Goal: Navigation & Orientation: Understand site structure

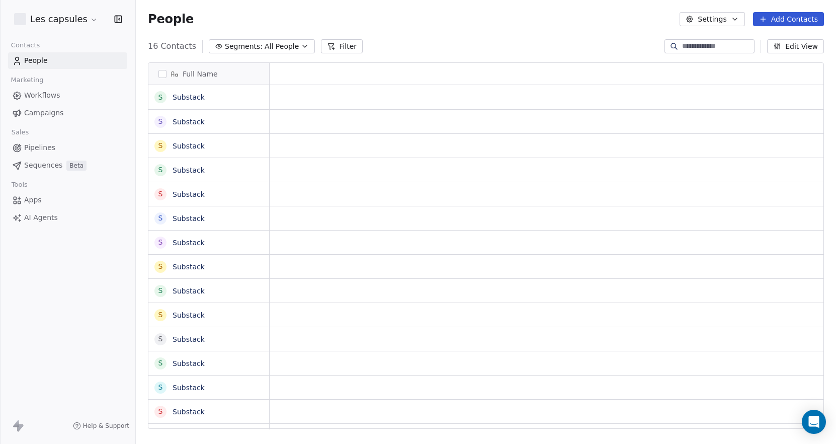
scroll to position [390, 700]
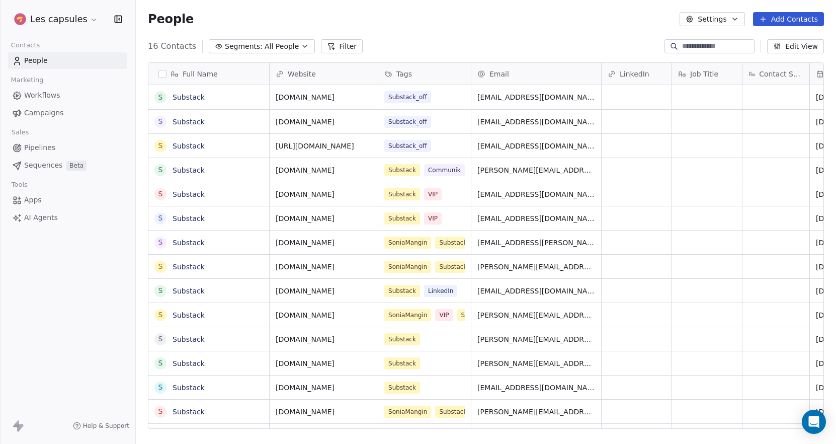
click at [36, 166] on span "Sequences" at bounding box center [43, 165] width 38 height 11
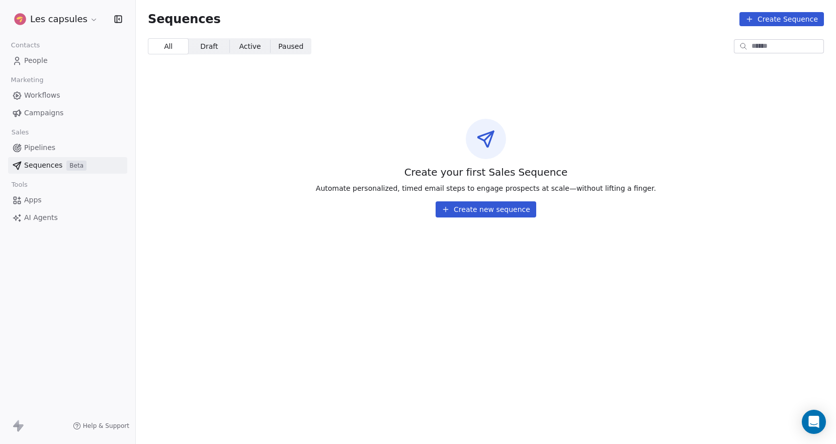
click at [34, 112] on span "Campaigns" at bounding box center [43, 113] width 39 height 11
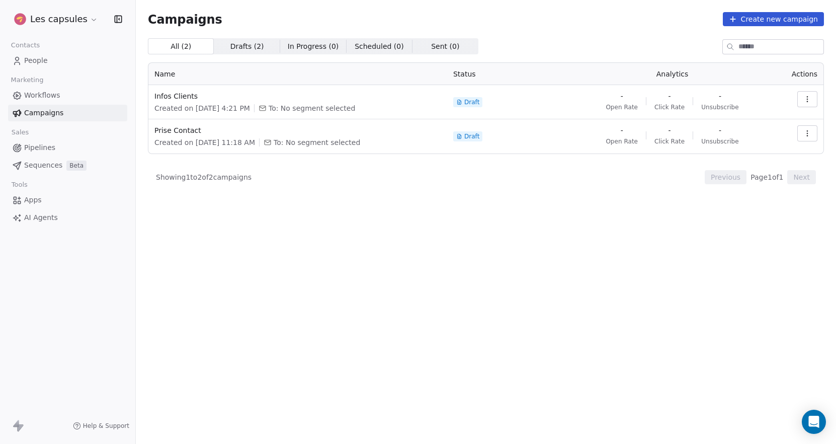
click at [46, 96] on span "Workflows" at bounding box center [42, 95] width 36 height 11
